Goal: Task Accomplishment & Management: Manage account settings

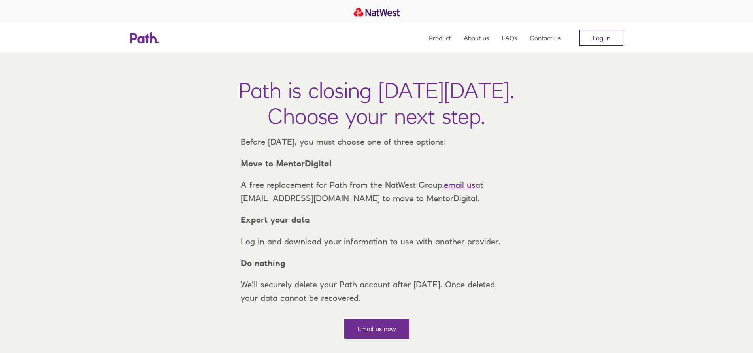
click at [601, 41] on link "Log in" at bounding box center [601, 38] width 44 height 16
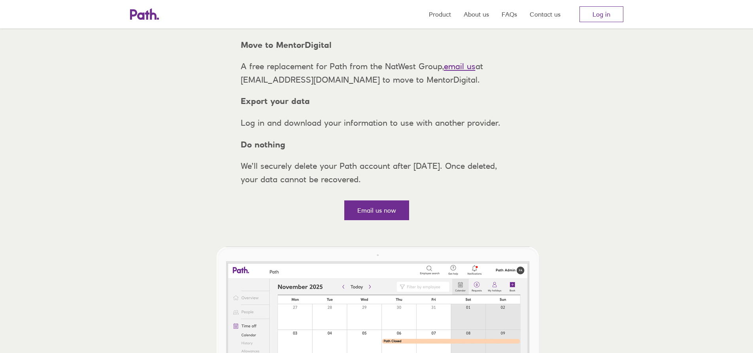
scroll to position [79, 0]
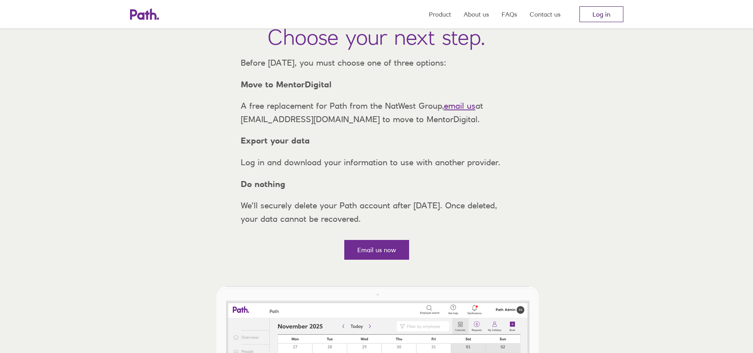
click at [595, 13] on link "Log in" at bounding box center [601, 14] width 44 height 16
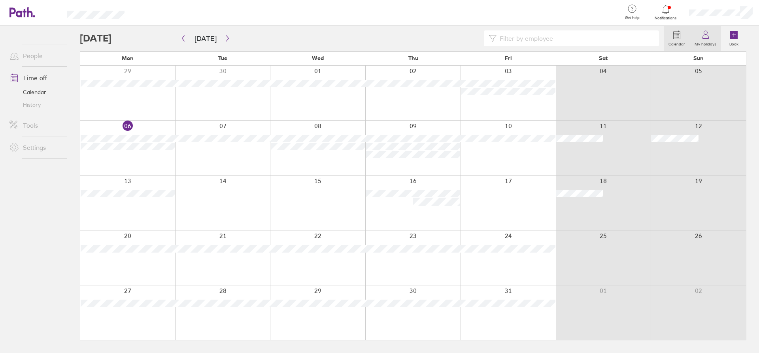
click at [707, 39] on icon at bounding box center [705, 37] width 6 height 4
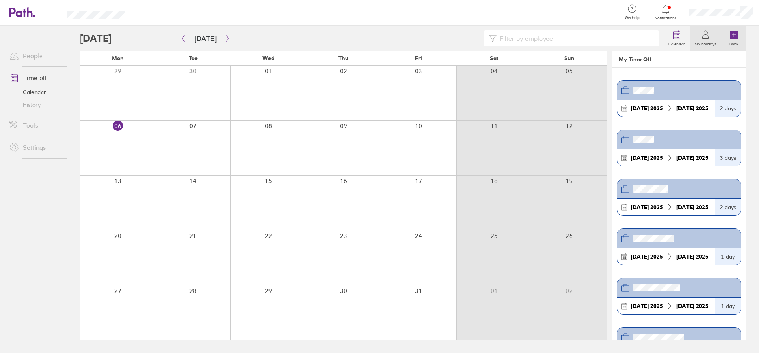
click at [732, 39] on icon at bounding box center [733, 34] width 9 height 9
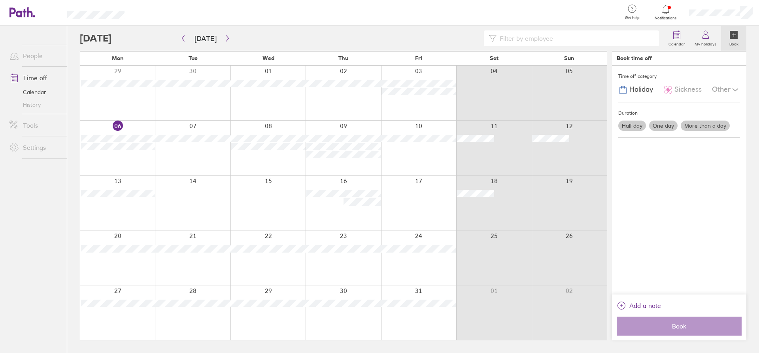
click at [633, 125] on label "Half day" at bounding box center [632, 125] width 28 height 10
click at [0, 0] on input "Half day" at bounding box center [0, 0] width 0 height 0
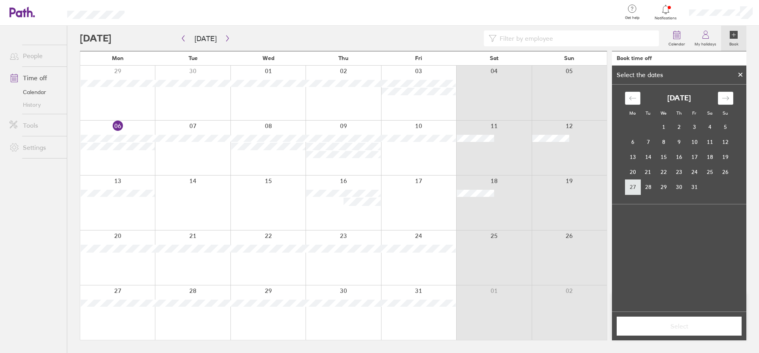
click at [633, 186] on td "27" at bounding box center [632, 186] width 15 height 15
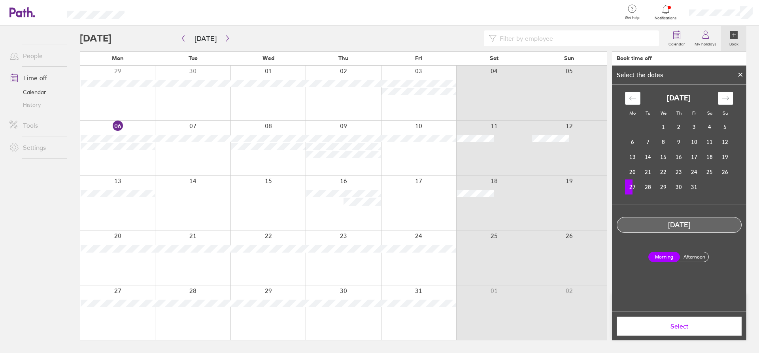
click at [702, 258] on label "Afternoon" at bounding box center [694, 256] width 32 height 9
click at [0, 0] on input "Afternoon" at bounding box center [0, 0] width 0 height 0
click at [697, 332] on button "Select" at bounding box center [678, 325] width 125 height 19
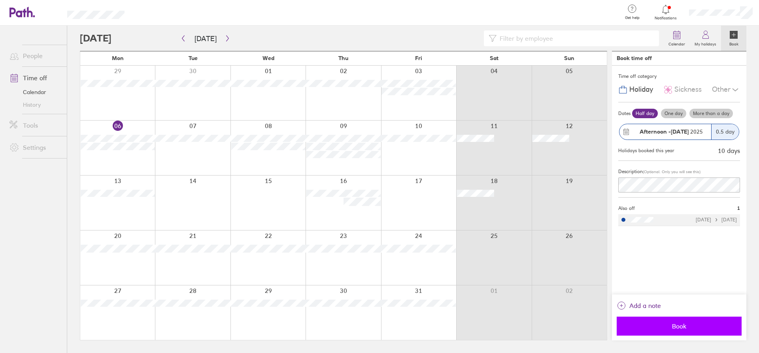
click at [668, 329] on span "Book" at bounding box center [679, 325] width 114 height 7
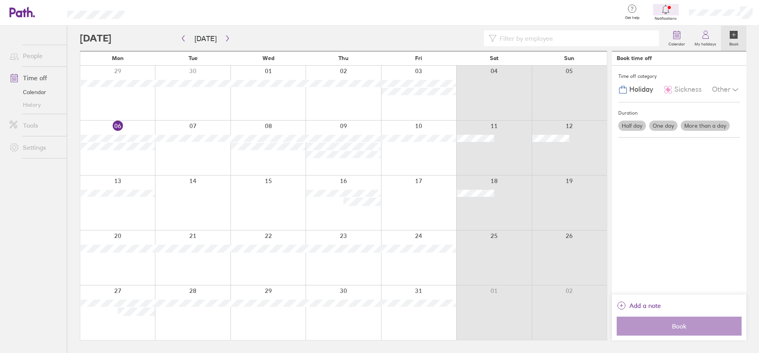
click at [744, 32] on icon at bounding box center [743, 33] width 6 height 6
click at [676, 46] on label "Calendar" at bounding box center [676, 43] width 26 height 7
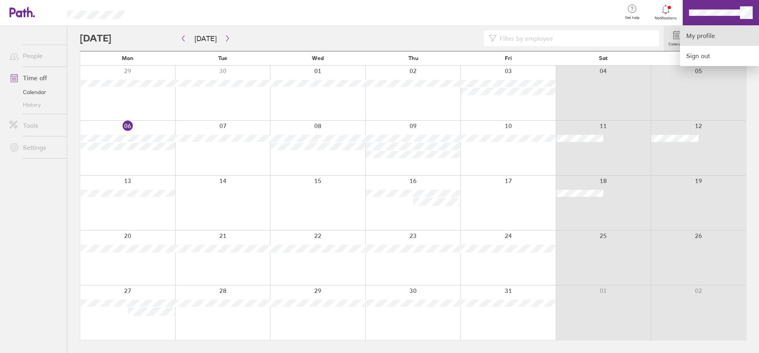
click at [717, 37] on link "My profile" at bounding box center [719, 36] width 79 height 20
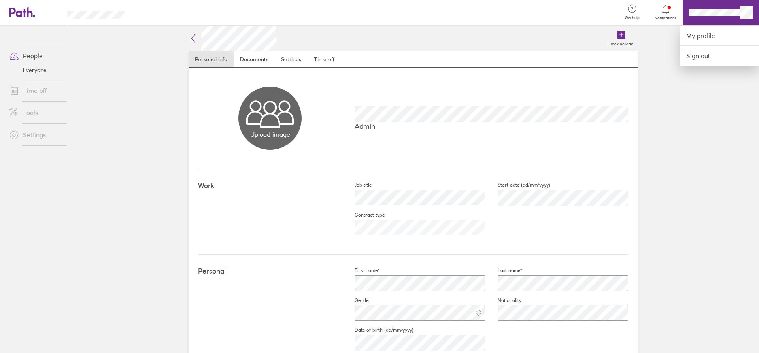
click at [723, 10] on div at bounding box center [379, 176] width 759 height 353
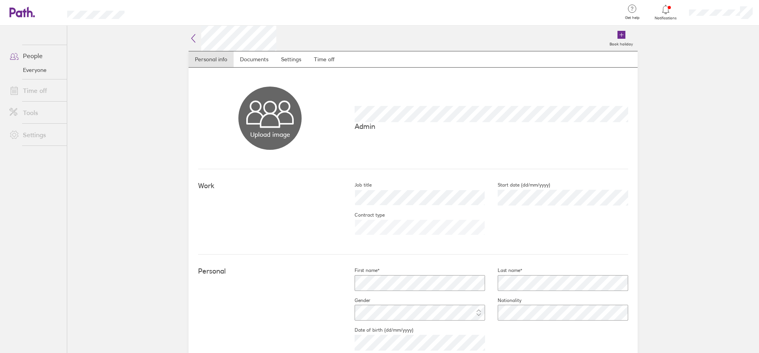
click at [42, 58] on link "People" at bounding box center [35, 56] width 64 height 16
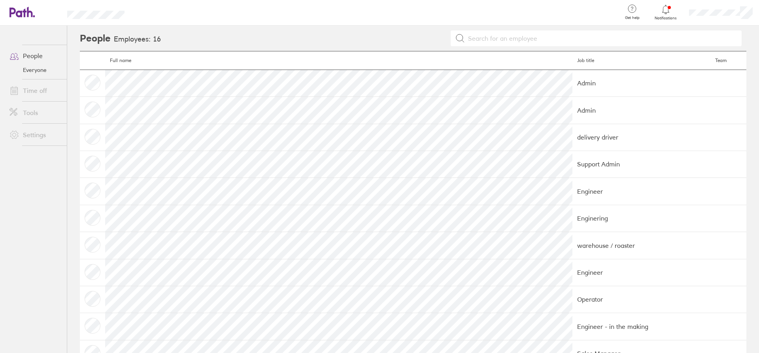
click at [43, 88] on link "Time off" at bounding box center [35, 91] width 64 height 16
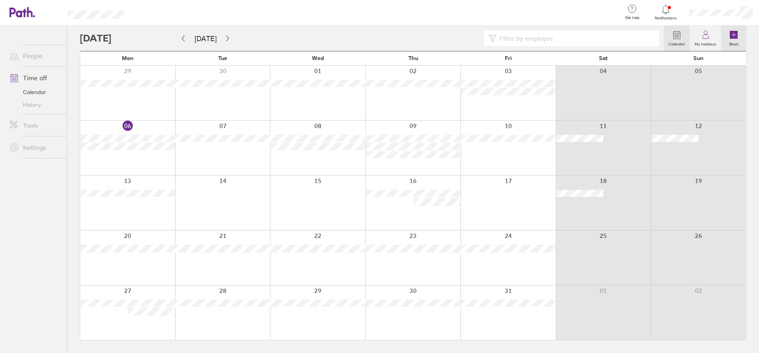
click at [730, 37] on icon at bounding box center [733, 35] width 8 height 8
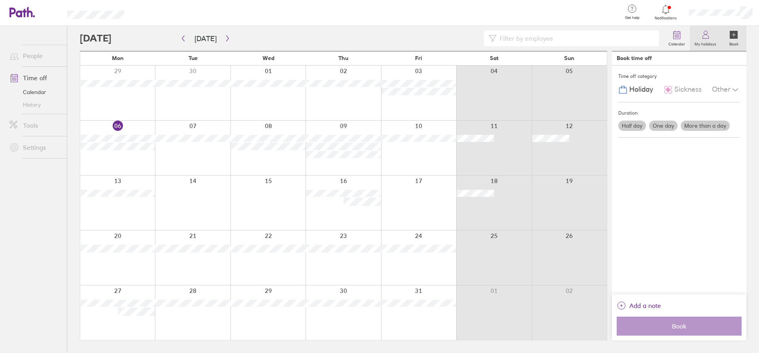
click at [709, 41] on label "My holidays" at bounding box center [704, 43] width 31 height 7
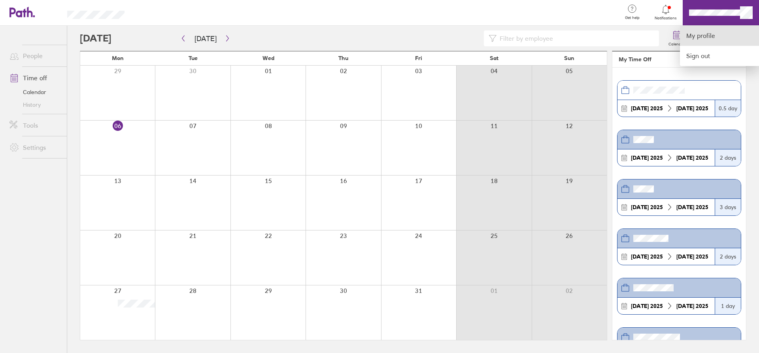
click at [711, 34] on link "My profile" at bounding box center [719, 36] width 79 height 20
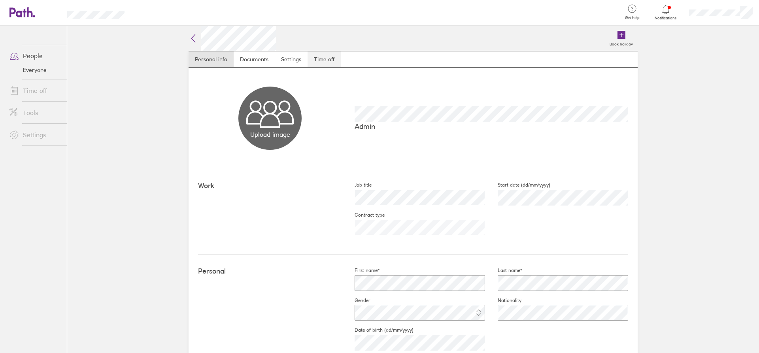
click at [328, 55] on link "Time off" at bounding box center [323, 59] width 33 height 16
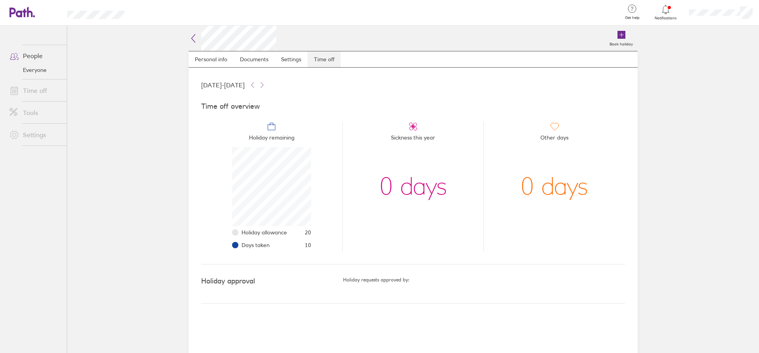
scroll to position [79, 79]
click at [256, 87] on icon at bounding box center [252, 85] width 6 height 6
click at [265, 87] on icon at bounding box center [262, 85] width 6 height 6
click at [128, 131] on main "Book holiday Personal info Documents Settings Time off 01 Jan 2025 - 31 Dec 202…" at bounding box center [412, 189] width 691 height 327
click at [145, 138] on main "Book holiday Personal info Documents Settings Time off 01 Jan 2025 - 31 Dec 202…" at bounding box center [412, 189] width 691 height 327
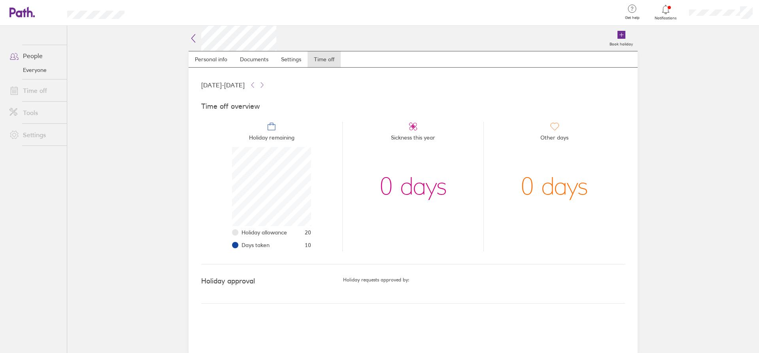
click at [193, 39] on icon at bounding box center [192, 38] width 9 height 9
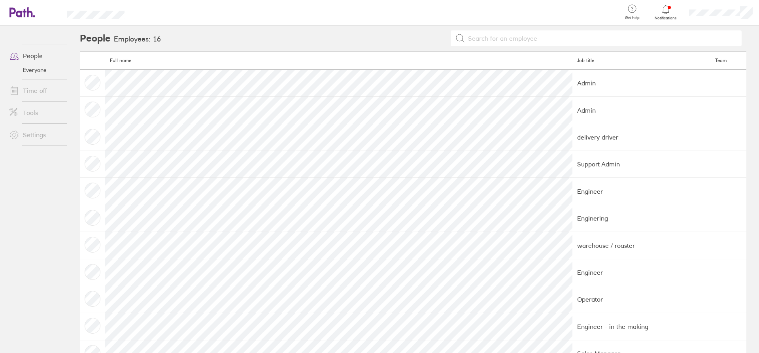
click at [34, 84] on link "Time off" at bounding box center [35, 91] width 64 height 16
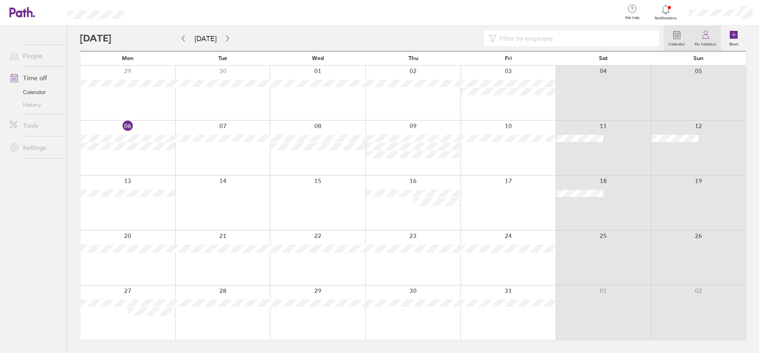
click at [706, 41] on label "My holidays" at bounding box center [704, 43] width 31 height 7
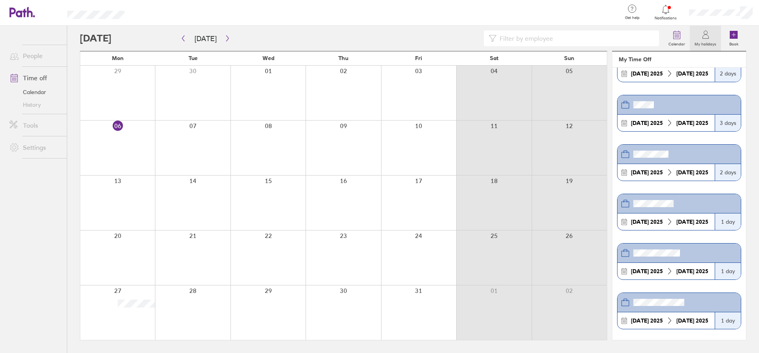
scroll to position [86, 0]
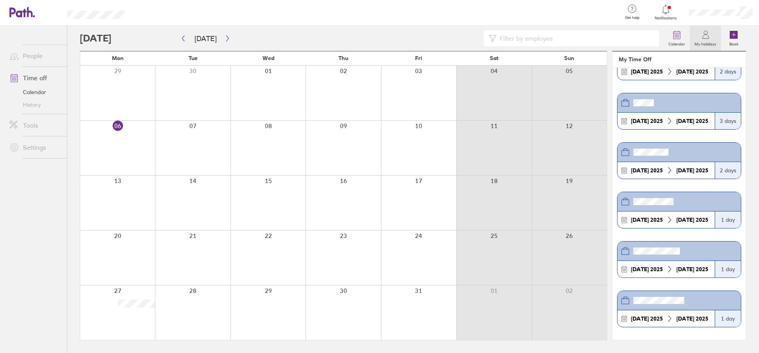
click at [701, 307] on header at bounding box center [678, 300] width 123 height 19
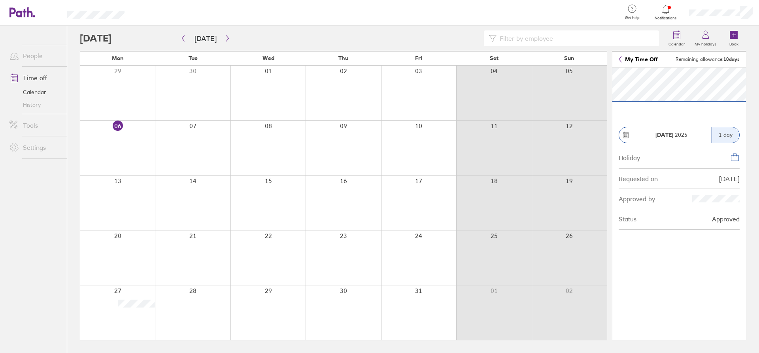
click at [620, 58] on icon at bounding box center [619, 59] width 3 height 6
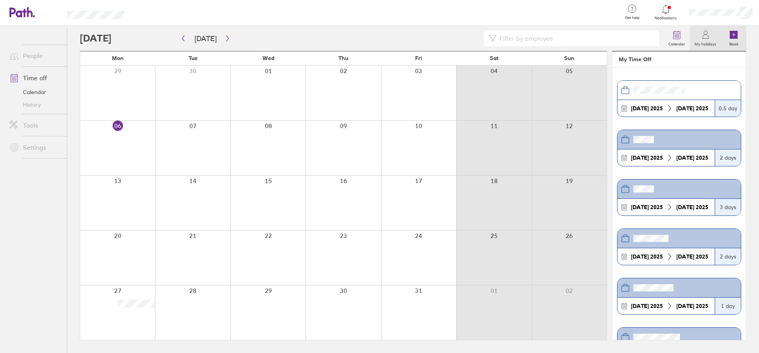
click at [736, 34] on icon at bounding box center [733, 35] width 8 height 8
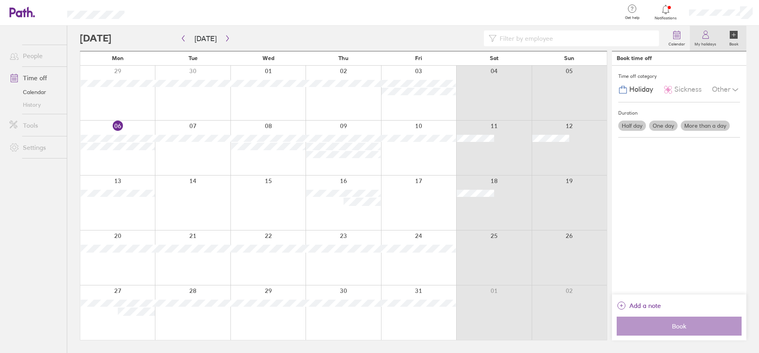
click at [704, 45] on label "My holidays" at bounding box center [704, 43] width 31 height 7
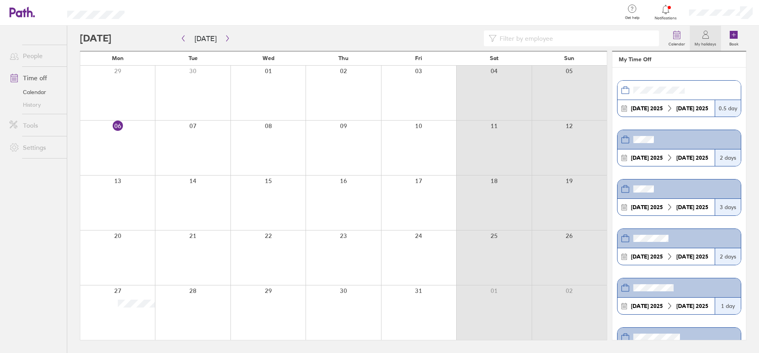
click at [717, 94] on header at bounding box center [678, 90] width 123 height 19
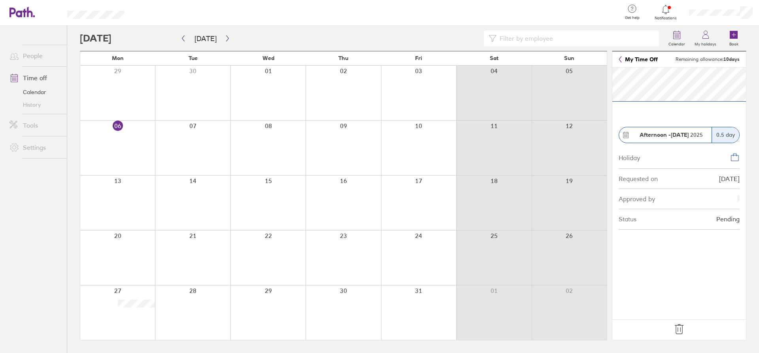
click at [725, 134] on div "0.5 day" at bounding box center [725, 134] width 28 height 15
click at [734, 156] on icon at bounding box center [734, 156] width 9 height 9
click at [680, 327] on icon at bounding box center [678, 328] width 8 height 9
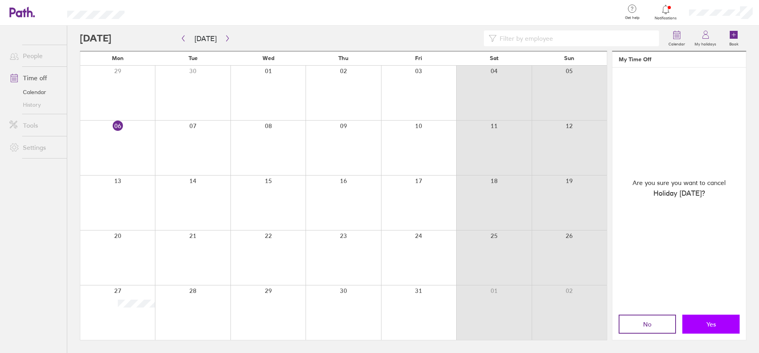
click at [699, 326] on button "Yes" at bounding box center [710, 323] width 57 height 19
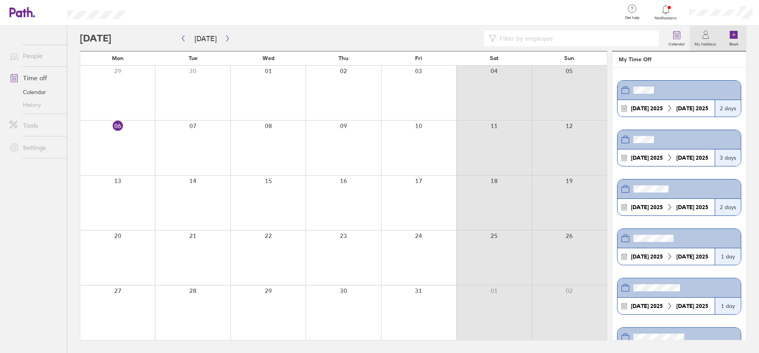
click at [734, 39] on icon at bounding box center [733, 35] width 8 height 8
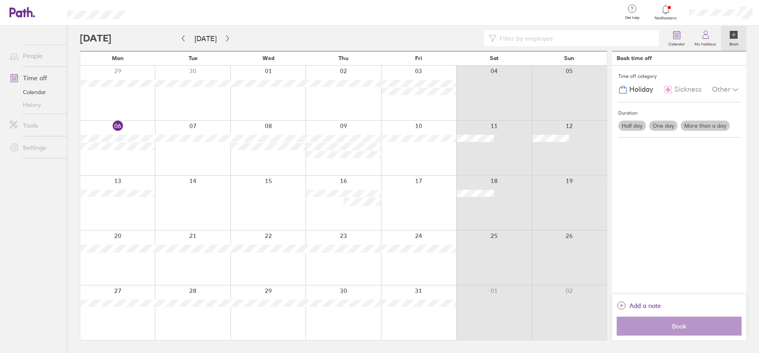
click at [661, 128] on label "One day" at bounding box center [663, 125] width 28 height 10
click at [0, 0] on input "One day" at bounding box center [0, 0] width 0 height 0
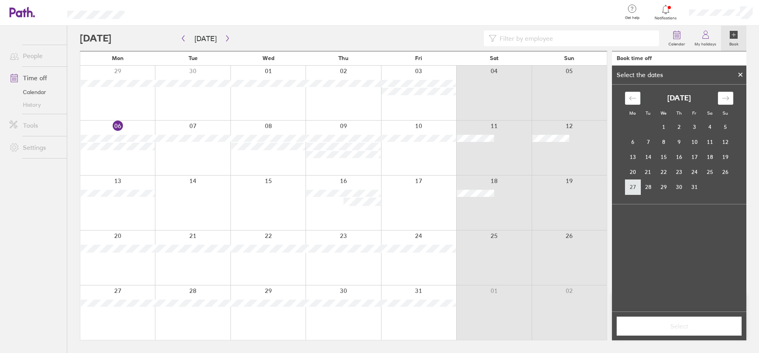
click at [637, 186] on td "27" at bounding box center [632, 186] width 15 height 15
click at [680, 328] on span "Select" at bounding box center [679, 325] width 114 height 7
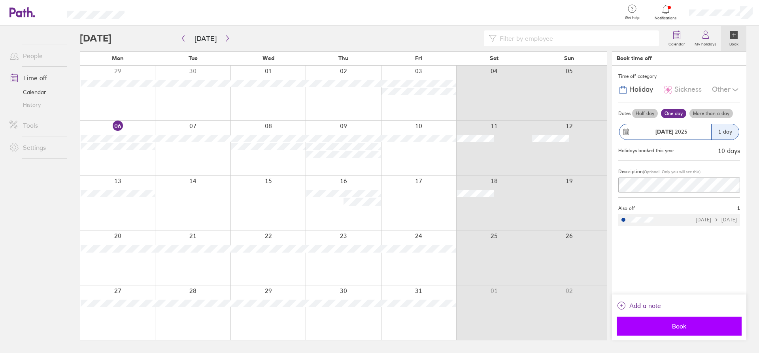
click at [661, 329] on span "Book" at bounding box center [679, 325] width 114 height 7
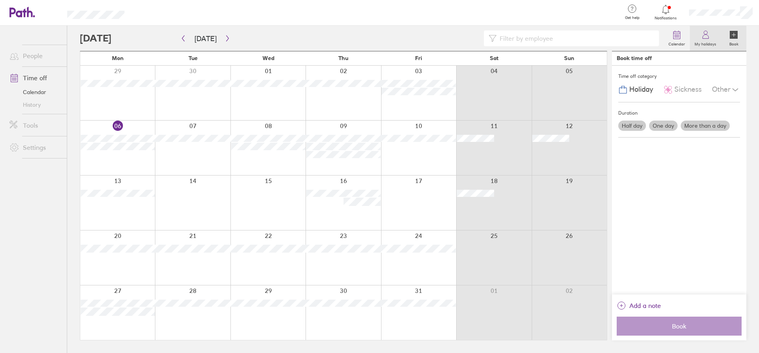
click at [705, 41] on label "My holidays" at bounding box center [704, 43] width 31 height 7
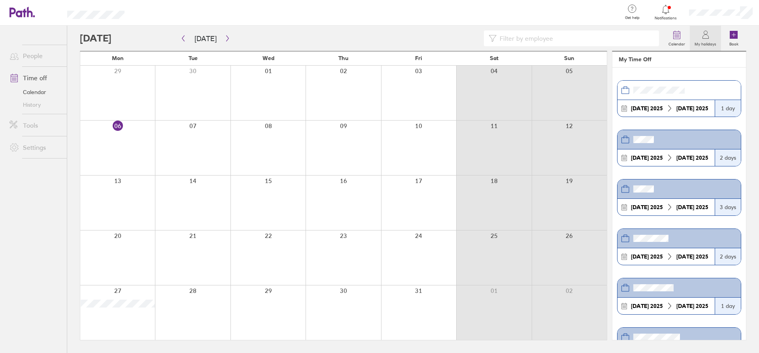
click at [697, 88] on header at bounding box center [678, 90] width 123 height 19
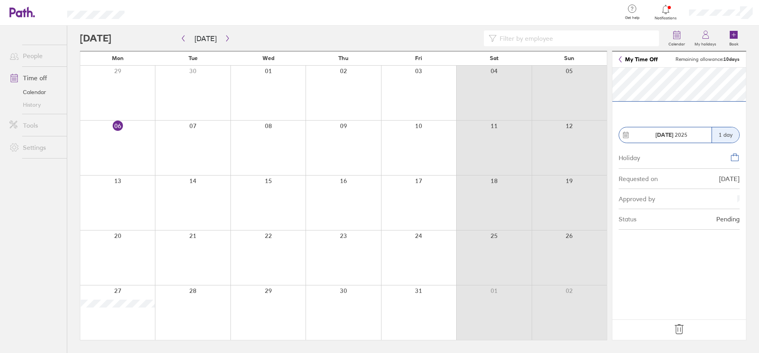
click at [678, 332] on icon at bounding box center [678, 329] width 13 height 13
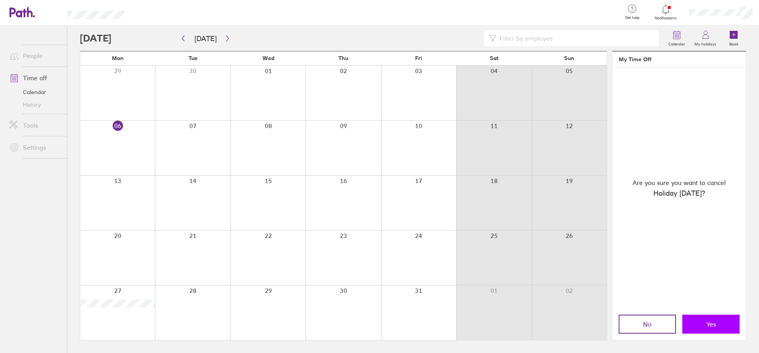
click at [698, 328] on button "Yes" at bounding box center [710, 323] width 57 height 19
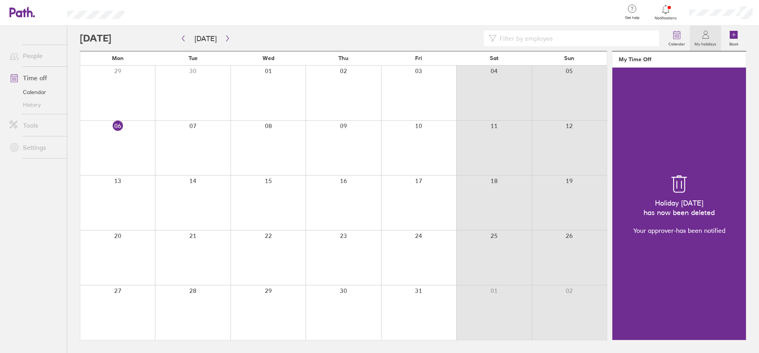
click at [700, 39] on icon at bounding box center [704, 34] width 9 height 9
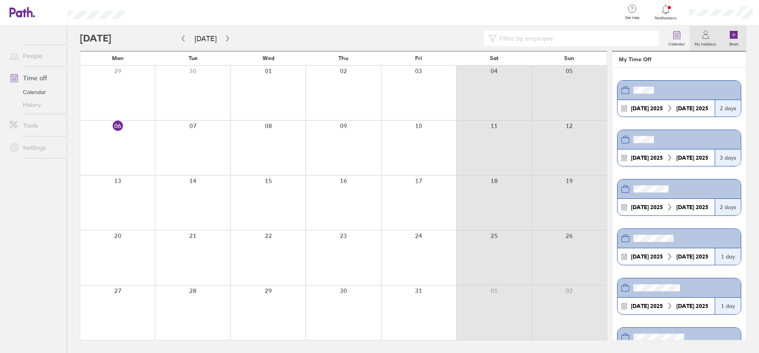
click at [729, 42] on label "Book" at bounding box center [733, 43] width 19 height 7
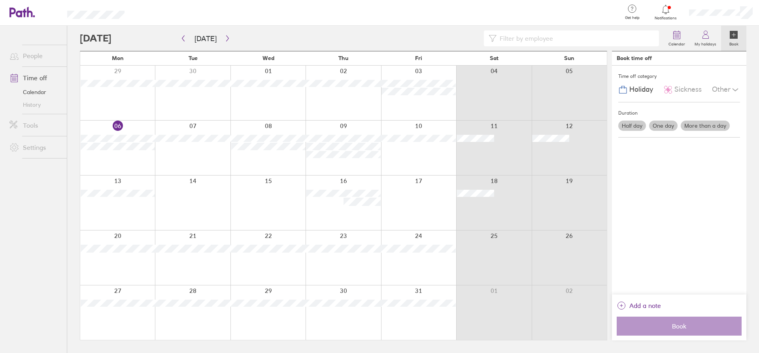
click at [712, 124] on label "More than a day" at bounding box center [704, 125] width 49 height 10
click at [0, 0] on input "More than a day" at bounding box center [0, 0] width 0 height 0
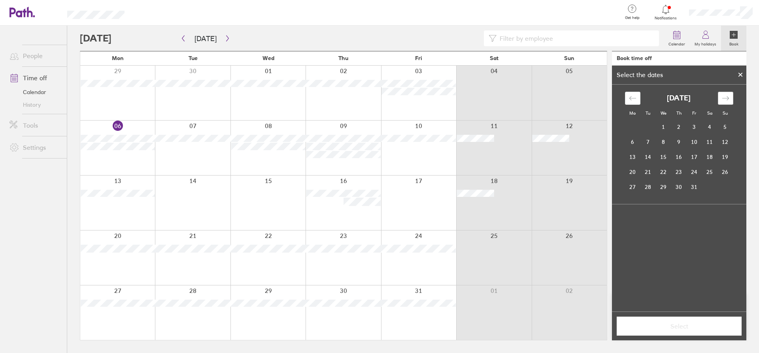
click at [725, 100] on icon "Move forward to switch to the next month." at bounding box center [725, 98] width 8 height 8
click at [630, 175] on td "22" at bounding box center [632, 171] width 15 height 15
click at [645, 172] on td "23" at bounding box center [647, 171] width 15 height 15
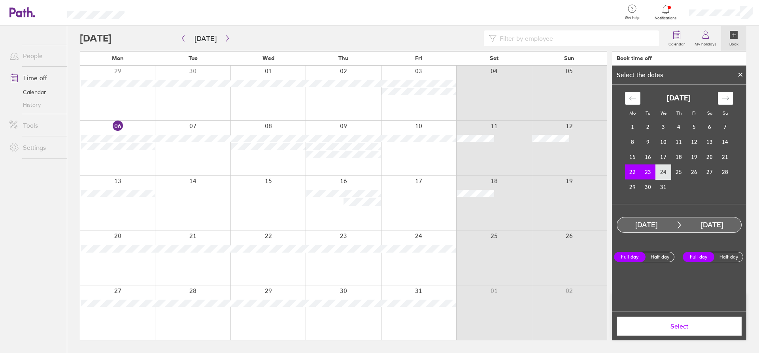
click at [659, 176] on td "24" at bounding box center [662, 171] width 15 height 15
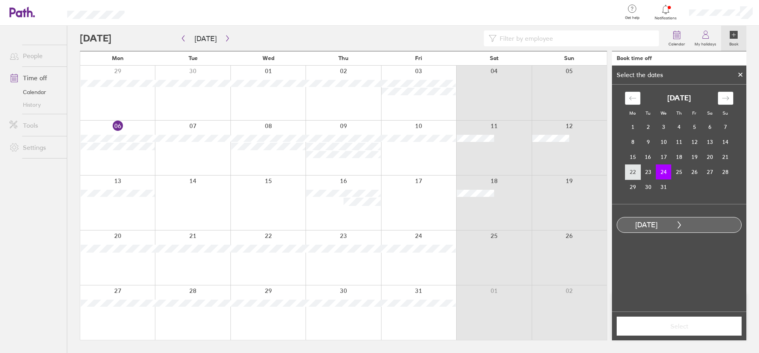
click at [632, 171] on td "22" at bounding box center [632, 171] width 15 height 15
click at [645, 171] on td "23" at bounding box center [647, 171] width 15 height 15
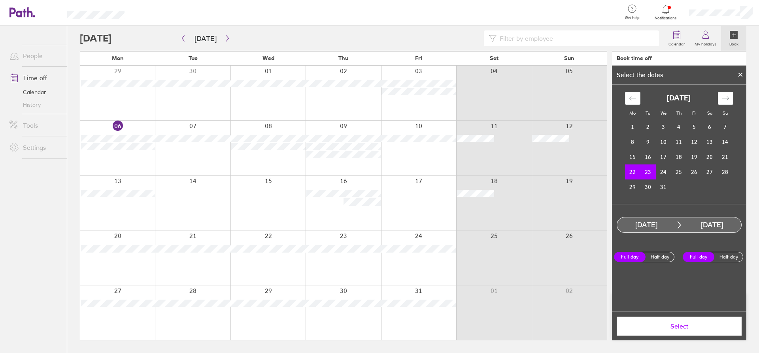
click at [636, 260] on label "Full day" at bounding box center [630, 257] width 32 height 10
click at [0, 0] on input "Full day" at bounding box center [0, 0] width 0 height 0
click at [689, 256] on label "Full day" at bounding box center [698, 257] width 32 height 10
click at [0, 0] on input "Full day" at bounding box center [0, 0] width 0 height 0
click at [663, 173] on td "24" at bounding box center [662, 171] width 15 height 15
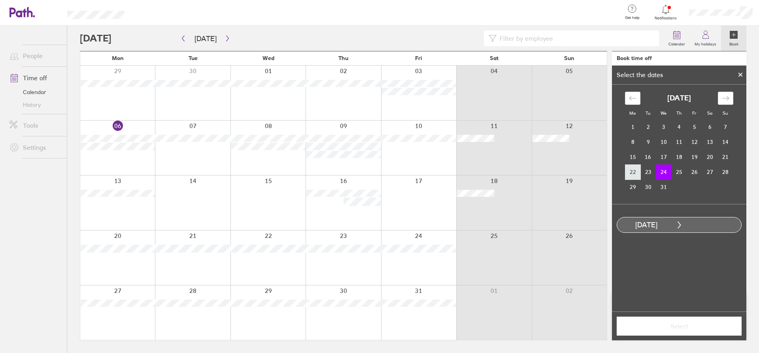
click at [631, 173] on td "22" at bounding box center [632, 171] width 15 height 15
click at [650, 175] on td "23" at bounding box center [647, 171] width 15 height 15
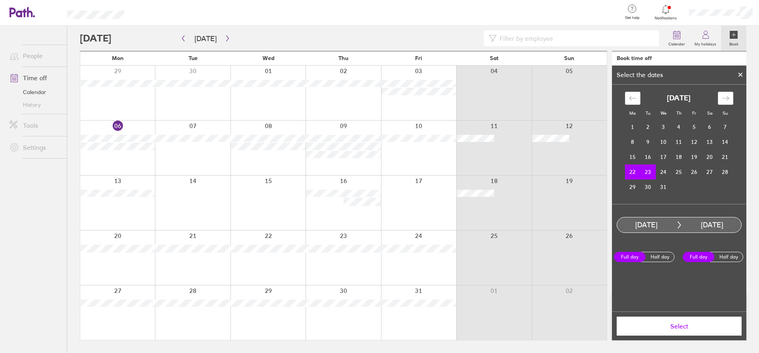
click at [677, 329] on span "Select" at bounding box center [679, 325] width 114 height 7
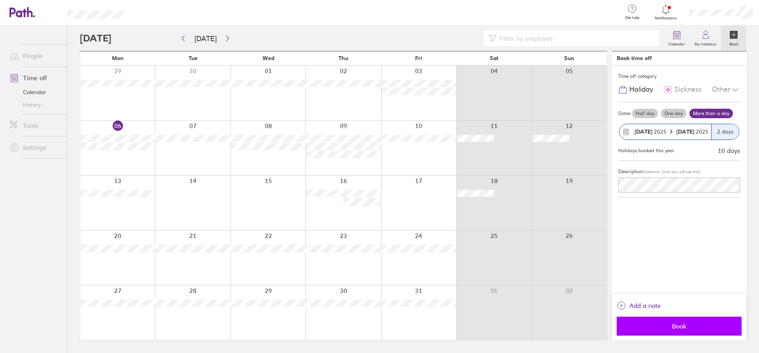
click at [675, 326] on span "Book" at bounding box center [679, 325] width 114 height 7
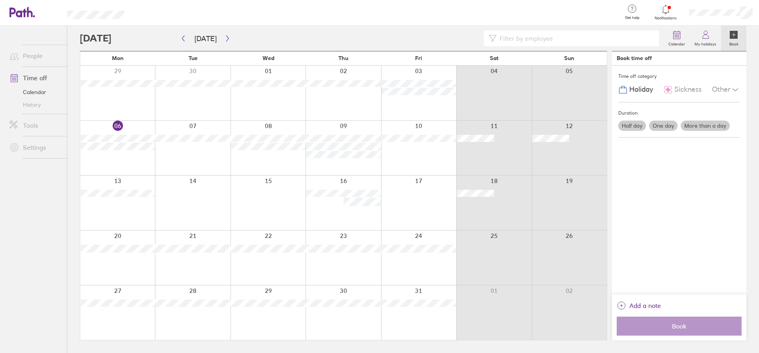
click at [660, 125] on label "One day" at bounding box center [663, 125] width 28 height 10
click at [0, 0] on input "One day" at bounding box center [0, 0] width 0 height 0
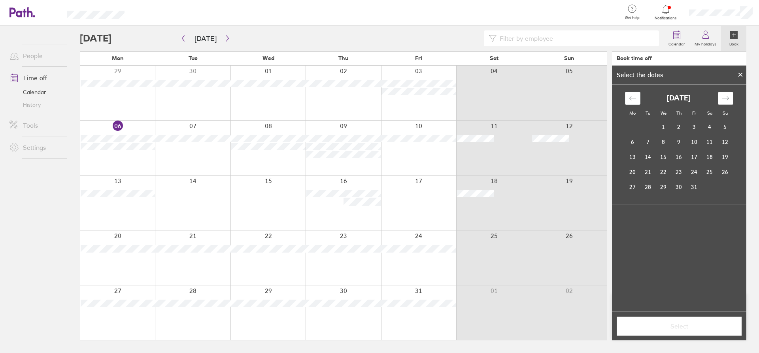
click at [727, 95] on icon "Move forward to switch to the next month." at bounding box center [725, 98] width 8 height 8
click at [666, 176] on td "24" at bounding box center [662, 171] width 15 height 15
click at [737, 74] on icon at bounding box center [740, 74] width 6 height 5
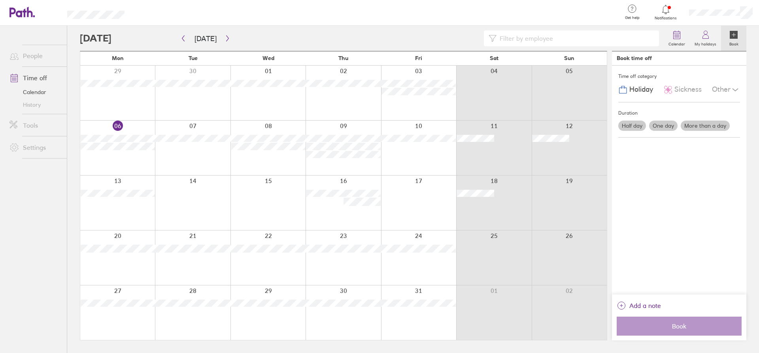
click at [631, 127] on label "Half day" at bounding box center [632, 125] width 28 height 10
click at [0, 0] on input "Half day" at bounding box center [0, 0] width 0 height 0
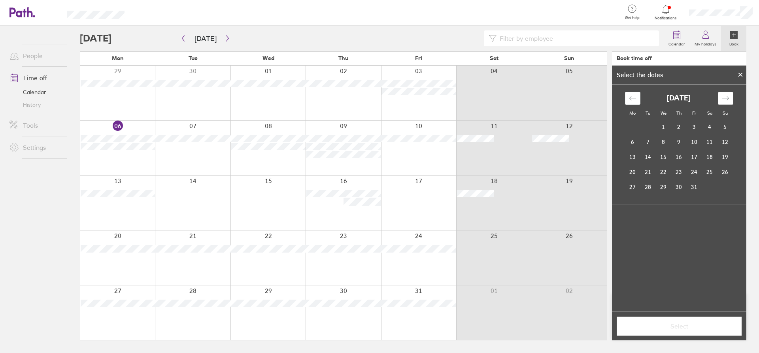
click at [729, 98] on icon "Move forward to switch to the next month." at bounding box center [725, 98] width 8 height 8
click at [664, 178] on td "24" at bounding box center [662, 171] width 15 height 15
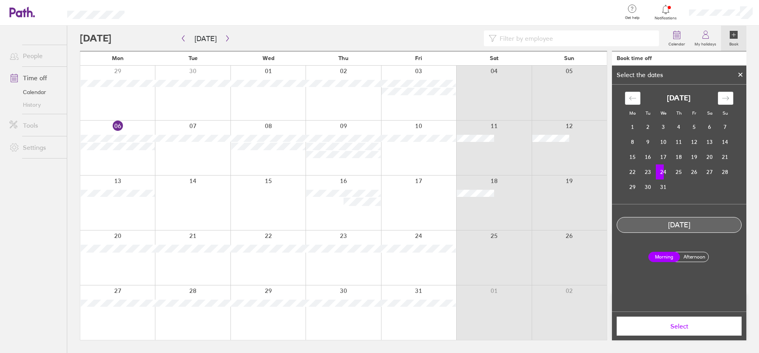
click at [669, 330] on button "Select" at bounding box center [678, 325] width 125 height 19
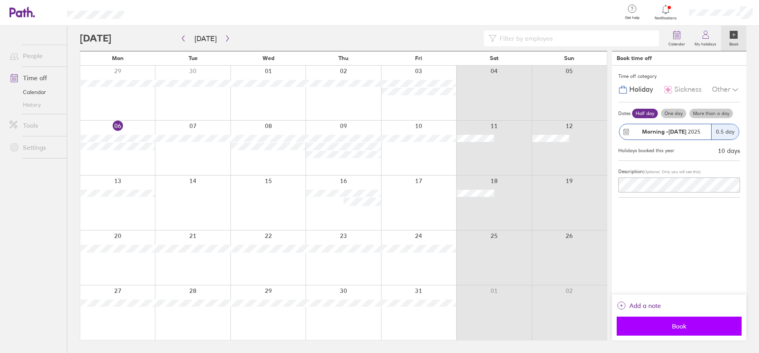
click at [669, 323] on span "Book" at bounding box center [679, 325] width 114 height 7
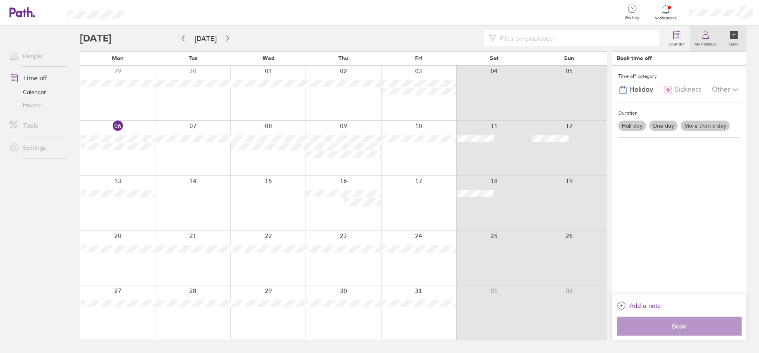
click at [707, 39] on icon at bounding box center [705, 37] width 6 height 4
